Goal: Task Accomplishment & Management: Manage account settings

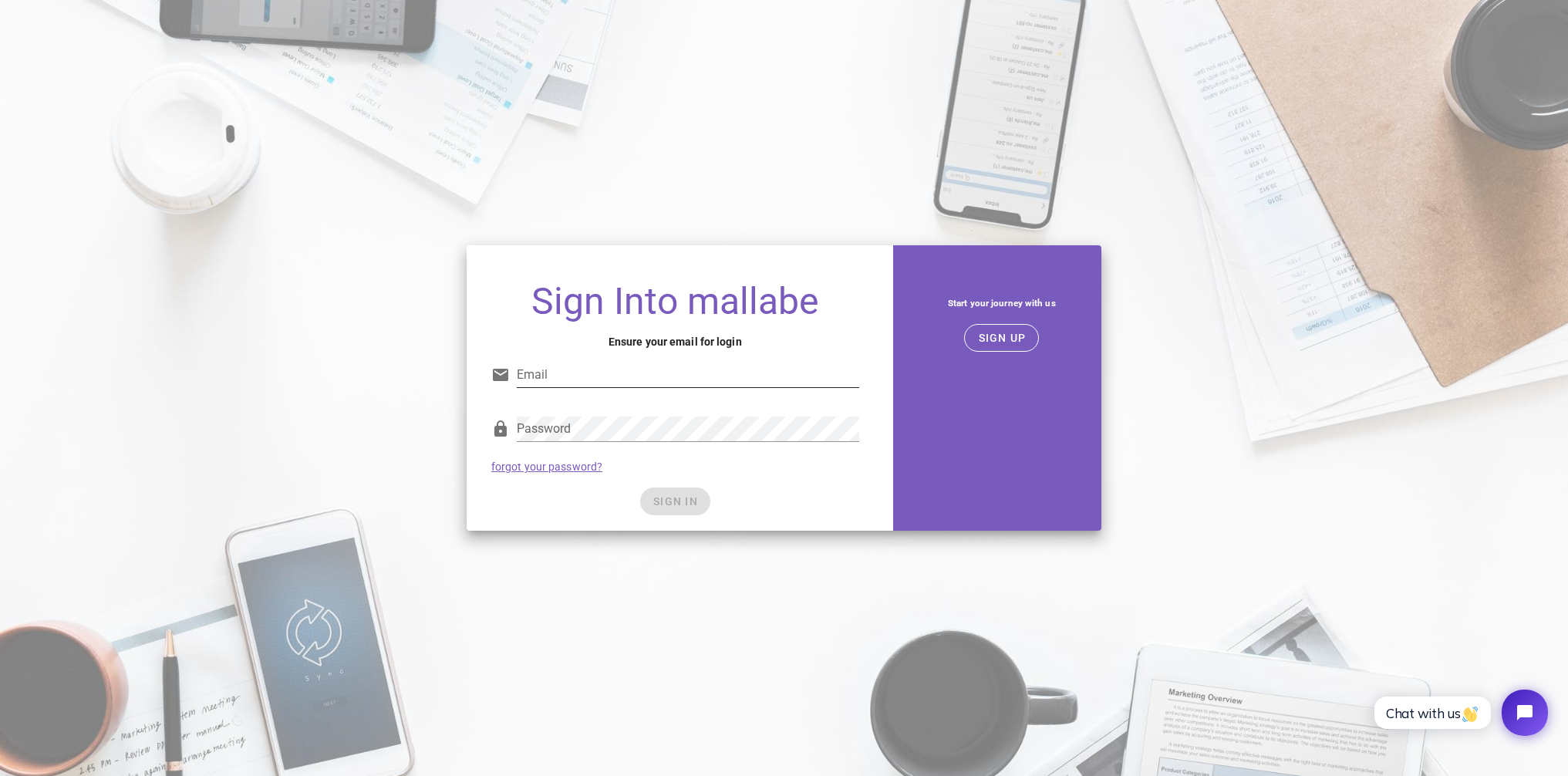
click at [625, 386] on div "Email" at bounding box center [688, 383] width 343 height 41
click at [622, 380] on input "Email" at bounding box center [688, 375] width 343 height 25
type input "[PERSON_NAME][EMAIL_ADDRESS][PERSON_NAME][DOMAIN_NAME]"
click at [653, 516] on div "Sign Into mallabe Ensure your email for login Email [PERSON_NAME][EMAIL_ADDRESS…" at bounding box center [675, 400] width 417 height 261
click at [661, 510] on button "SIGN IN" at bounding box center [675, 501] width 70 height 28
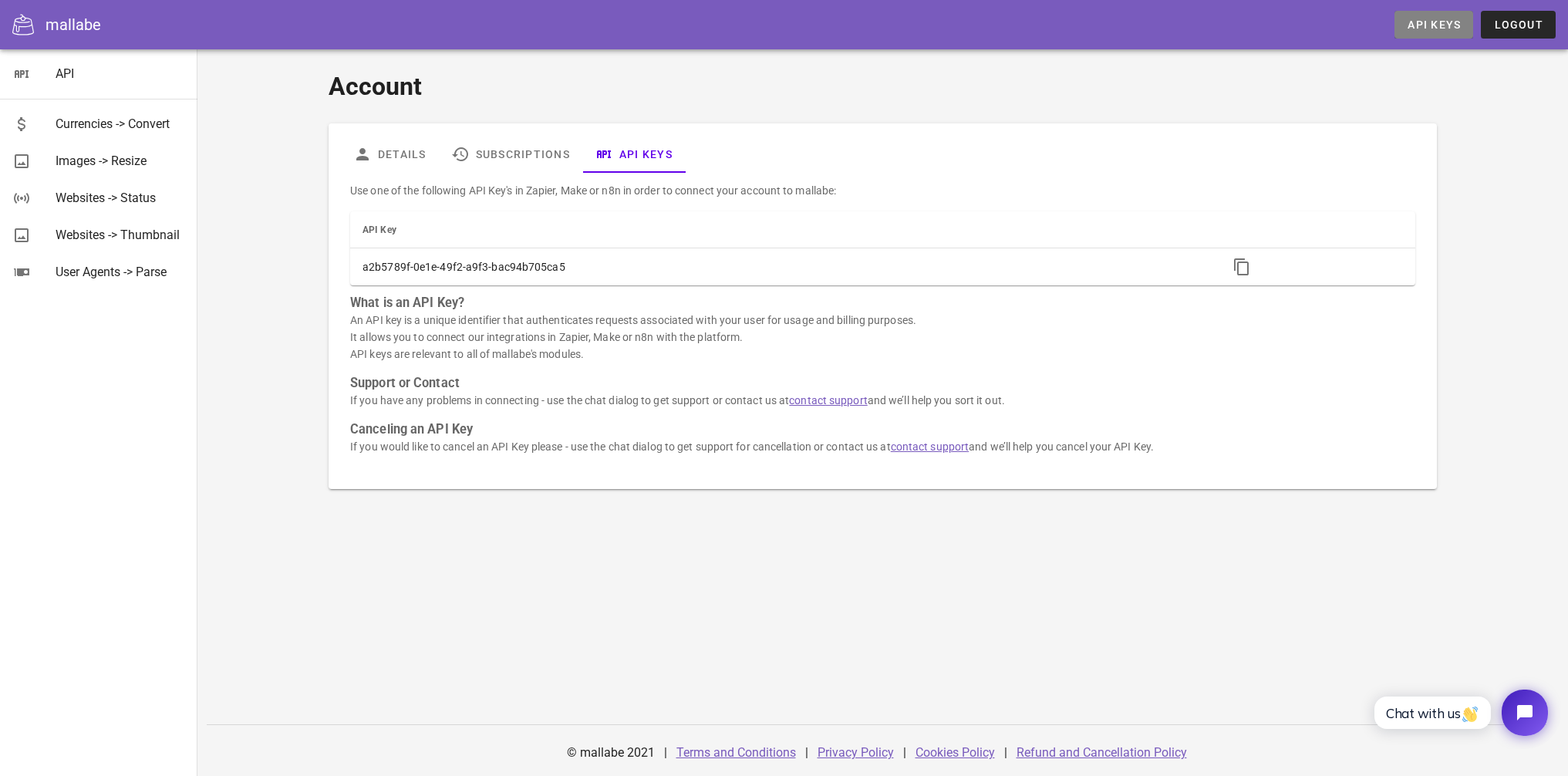
click at [1446, 16] on link "API Keys" at bounding box center [1434, 25] width 79 height 28
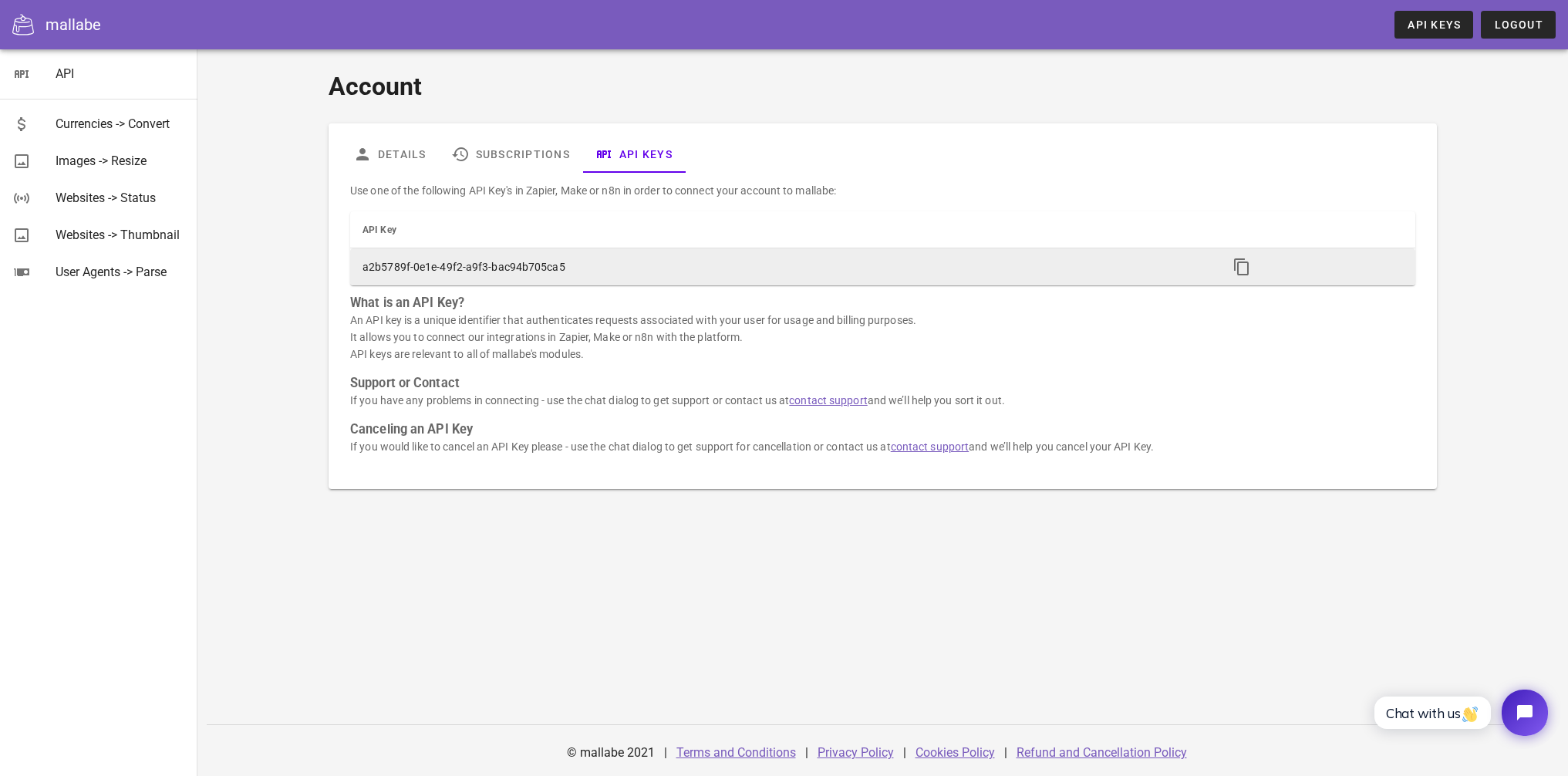
click at [532, 274] on td "a2b5789f-0e1e-49f2-a9f3-bac94b705ca5" at bounding box center [782, 266] width 865 height 37
click at [533, 271] on td "a2b5789f-0e1e-49f2-a9f3-bac94b705ca5" at bounding box center [782, 266] width 865 height 37
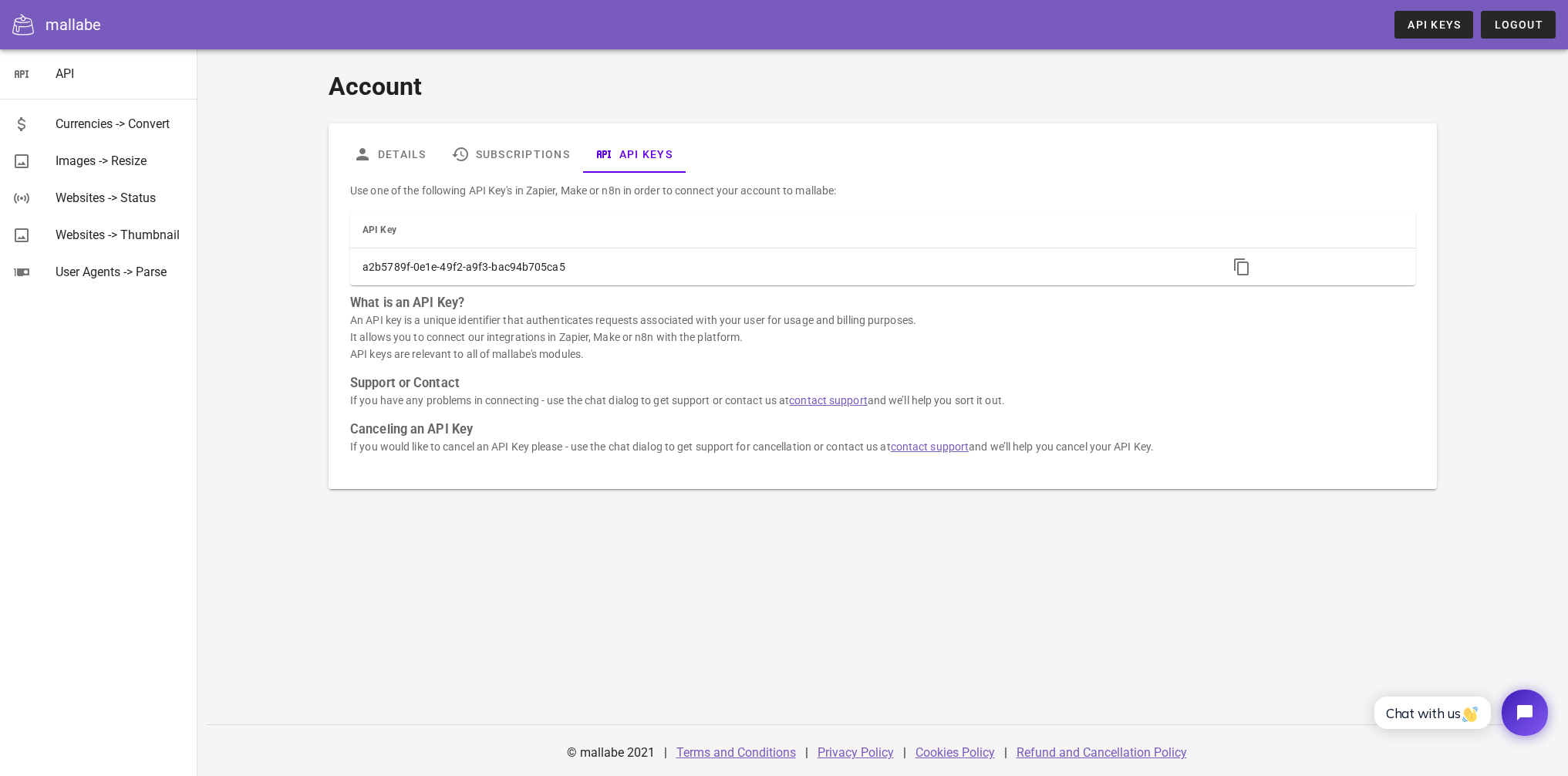
copy table "API Key"
